Goal: Information Seeking & Learning: Understand process/instructions

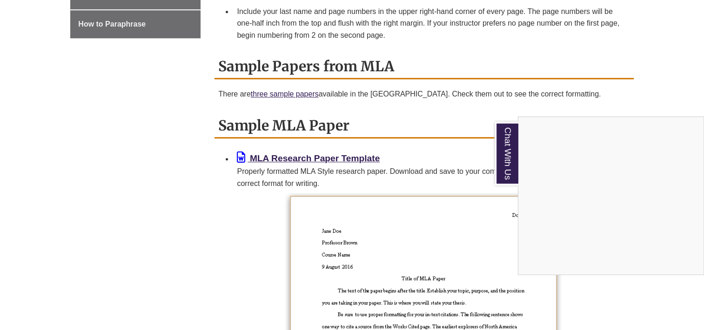
scroll to position [641, 0]
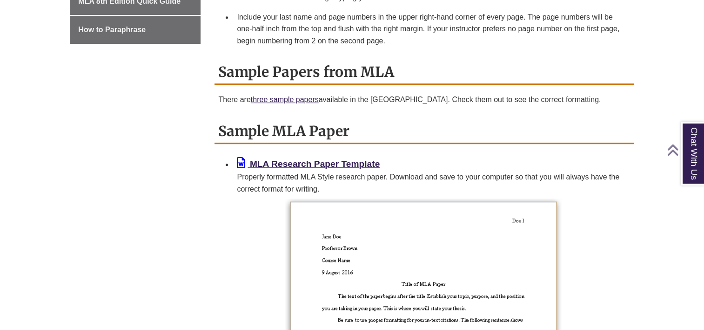
scroll to position [641, 0]
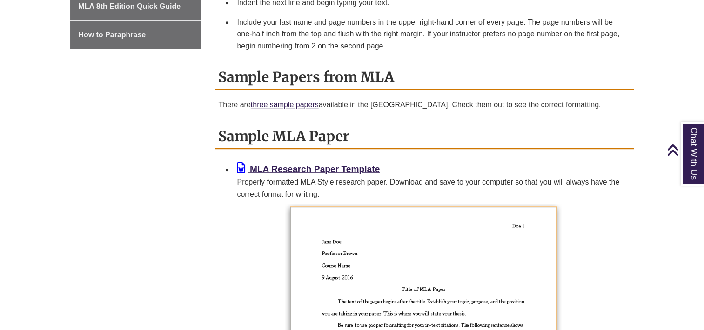
click at [10, 182] on body "Skip to Main Content Library Hours: 7:30am – 10:00pm Research Desk: 9:00am – 5:…" at bounding box center [352, 212] width 704 height 1707
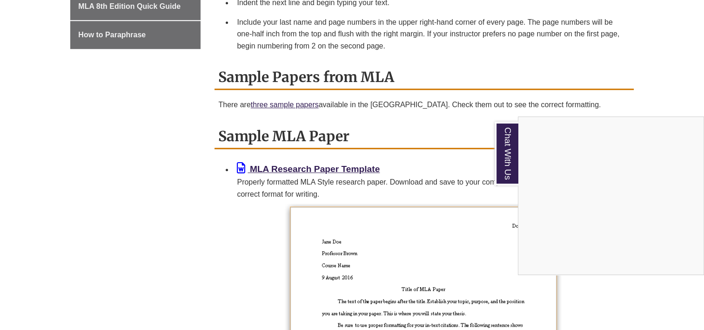
drag, startPoint x: 247, startPoint y: 313, endPoint x: 124, endPoint y: 274, distance: 129.1
click at [124, 274] on div "Chat With Us" at bounding box center [352, 165] width 704 height 330
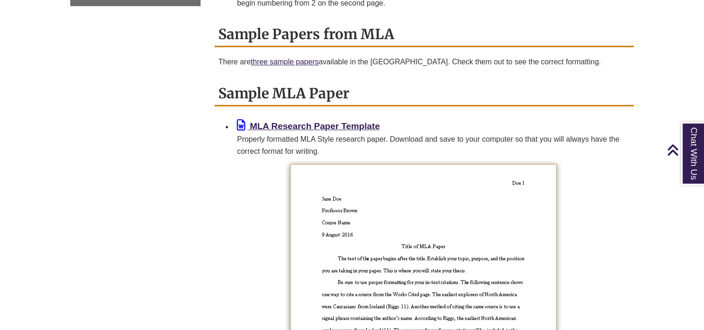
scroll to position [717, 0]
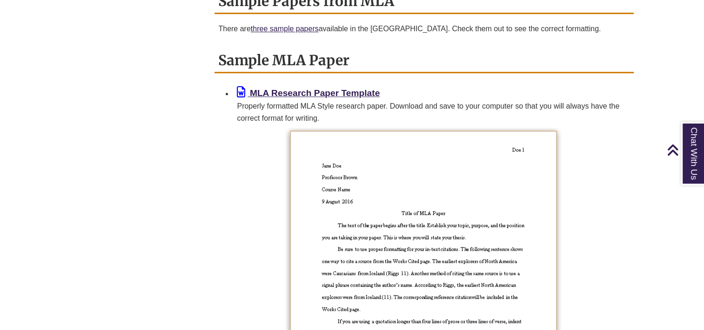
click at [660, 222] on body "Skip to Main Content Library Hours: 7:30am – 10:00pm Research Desk: 9:00am – 5:…" at bounding box center [352, 136] width 704 height 1707
click at [670, 238] on body "Skip to Main Content Library Hours: 7:30am – 10:00pm Research Desk: 9:00am – 5:…" at bounding box center [352, 136] width 704 height 1707
click at [623, 275] on p at bounding box center [423, 282] width 411 height 308
click at [648, 233] on body "Skip to Main Content Library Hours: 7:30am – 10:00pm Research Desk: 9:00am – 5:…" at bounding box center [352, 136] width 704 height 1707
click at [34, 297] on body "Skip to Main Content Library Hours: 7:30am – 10:00pm Research Desk: 9:00am – 5:…" at bounding box center [352, 136] width 704 height 1707
